Goal: Find specific page/section: Find specific page/section

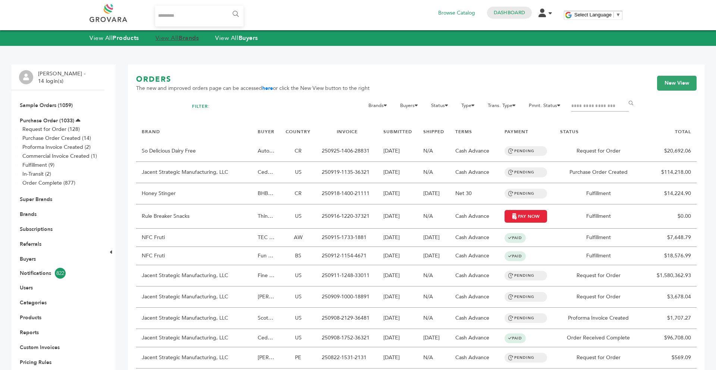
click at [187, 37] on strong "Brands" at bounding box center [189, 38] width 20 height 8
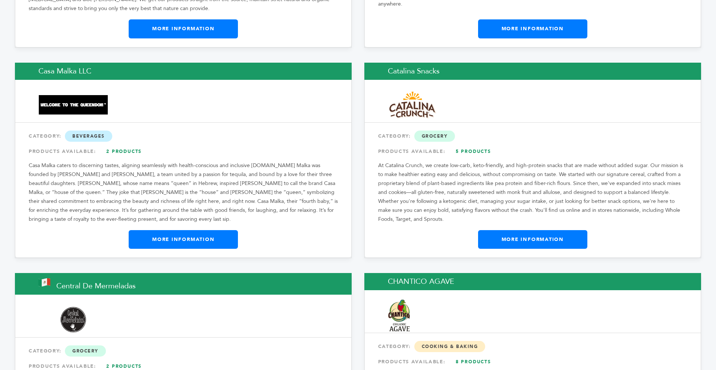
scroll to position [2605, 0]
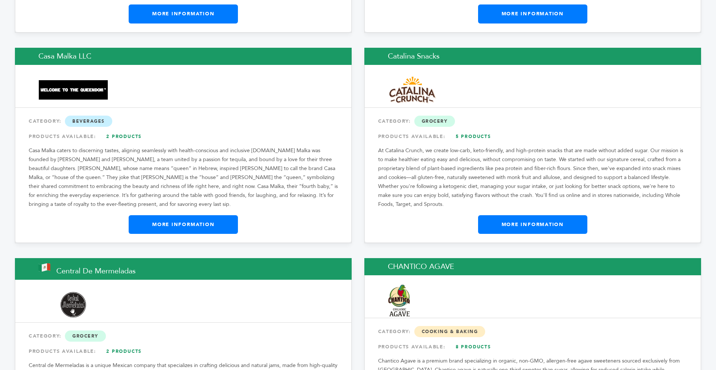
drag, startPoint x: 714, startPoint y: 15, endPoint x: 714, endPoint y: 132, distance: 117.8
click at [534, 215] on link "More Information" at bounding box center [532, 224] width 109 height 19
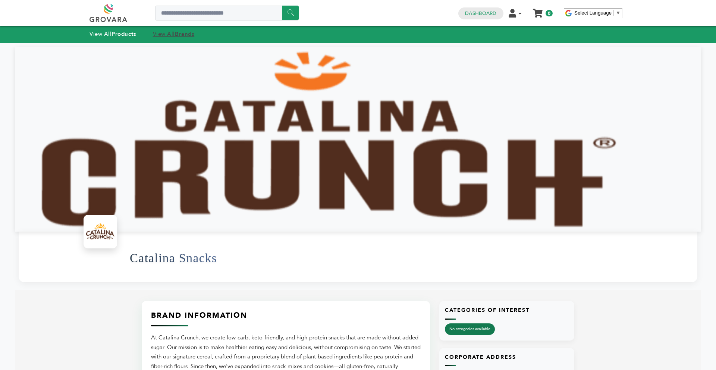
click at [186, 36] on strong "Brands" at bounding box center [184, 33] width 19 height 7
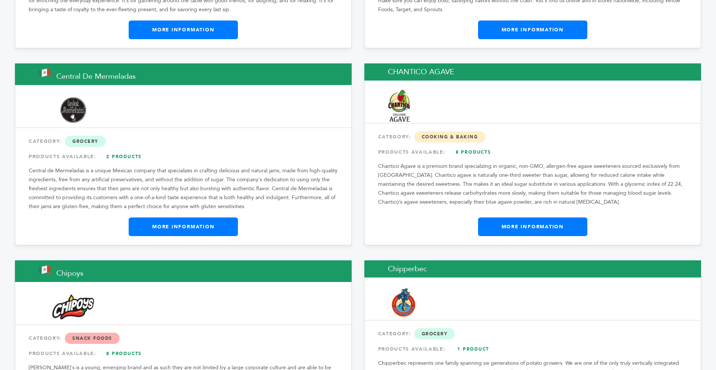
scroll to position [2712, 0]
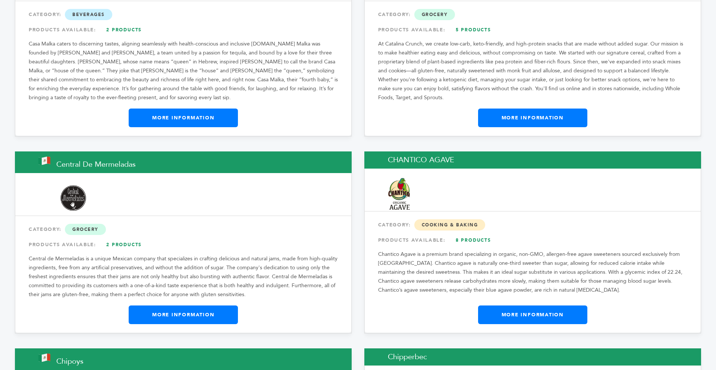
click at [208, 305] on link "More Information" at bounding box center [183, 314] width 109 height 19
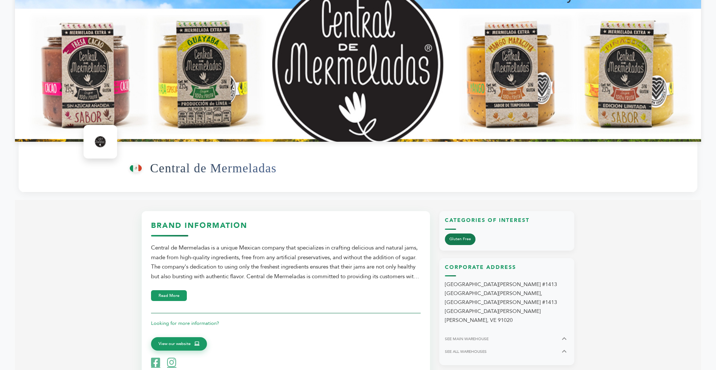
scroll to position [89, 0]
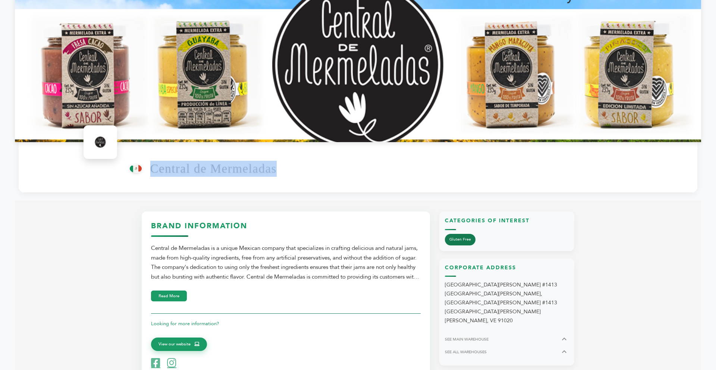
drag, startPoint x: 148, startPoint y: 169, endPoint x: 287, endPoint y: 165, distance: 138.7
click at [287, 165] on div "From [GEOGRAPHIC_DATA] ([GEOGRAPHIC_DATA]) Central de [GEOGRAPHIC_DATA]" at bounding box center [410, 168] width 560 height 40
copy h1 "Central de Mermeladas"
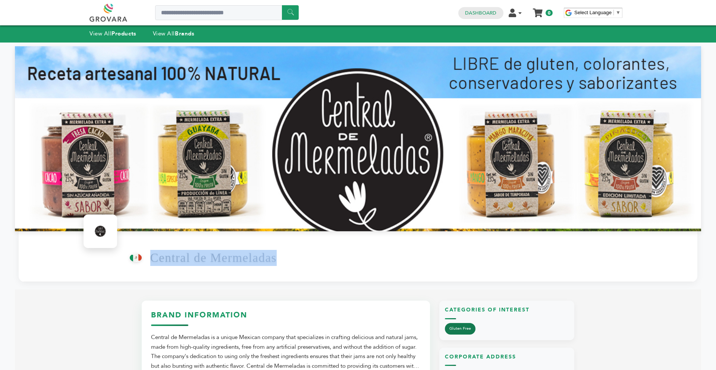
scroll to position [0, 0]
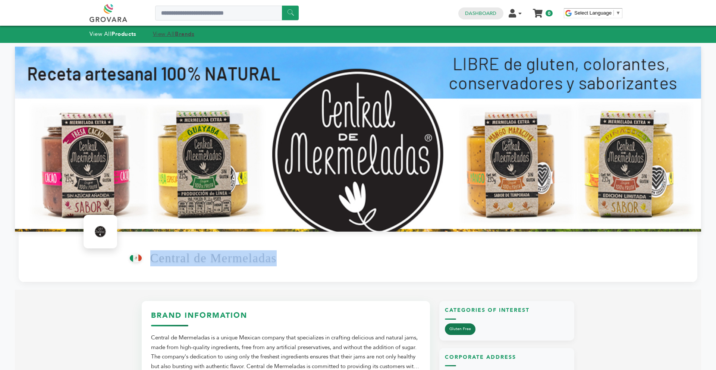
click at [182, 34] on strong "Brands" at bounding box center [184, 33] width 19 height 7
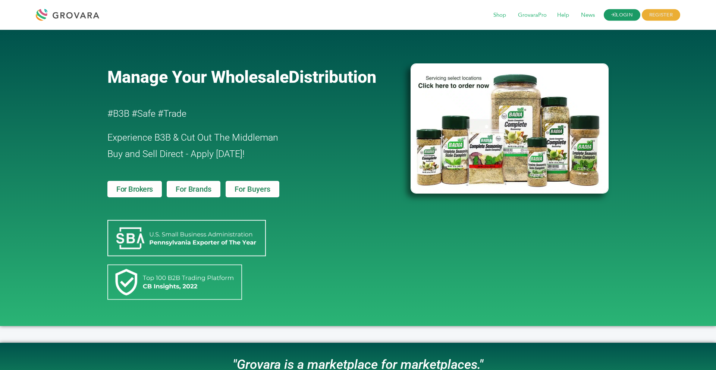
click at [627, 17] on link "LOGIN" at bounding box center [622, 15] width 37 height 12
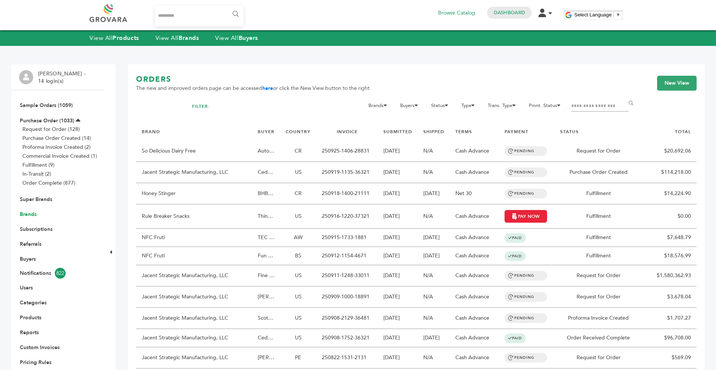
click at [32, 214] on link "Brands" at bounding box center [28, 214] width 17 height 7
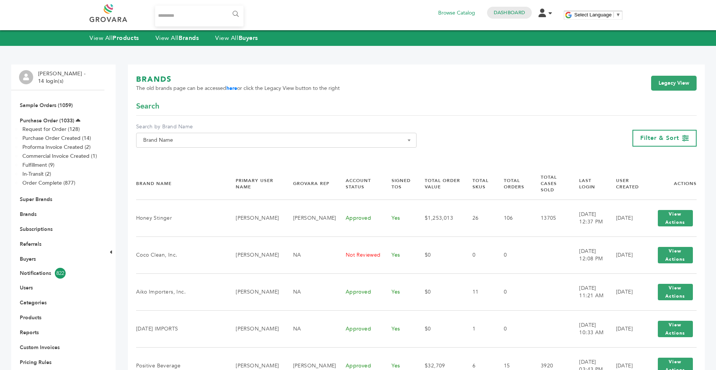
click at [176, 145] on span "Brand Name" at bounding box center [276, 140] width 280 height 15
click at [171, 152] on input "Search" at bounding box center [276, 153] width 277 height 9
paste input "**********"
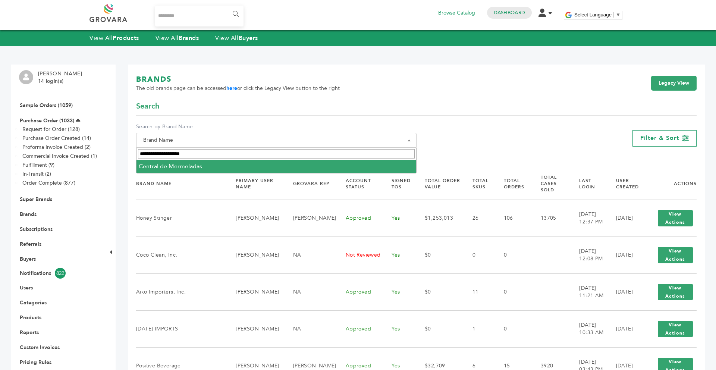
type input "**********"
select select "**********"
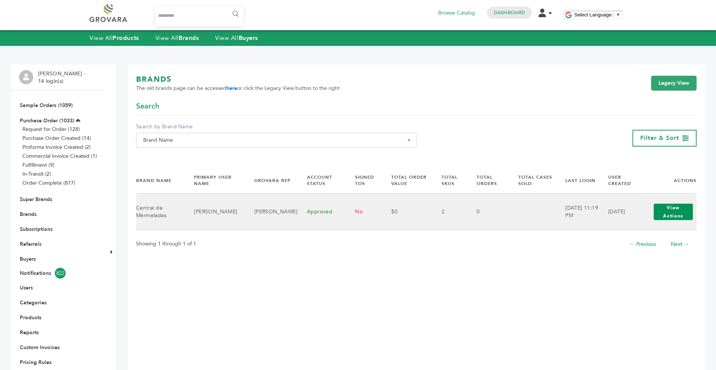
click at [656, 214] on button "View Actions" at bounding box center [673, 212] width 39 height 16
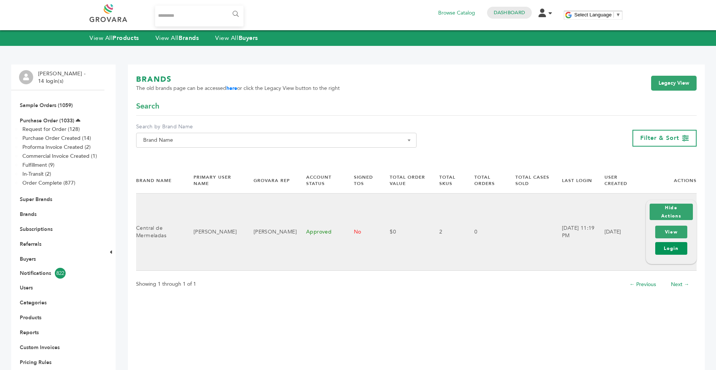
click at [669, 250] on link "Login" at bounding box center [671, 248] width 32 height 13
